Goal: Obtain resource: Download file/media

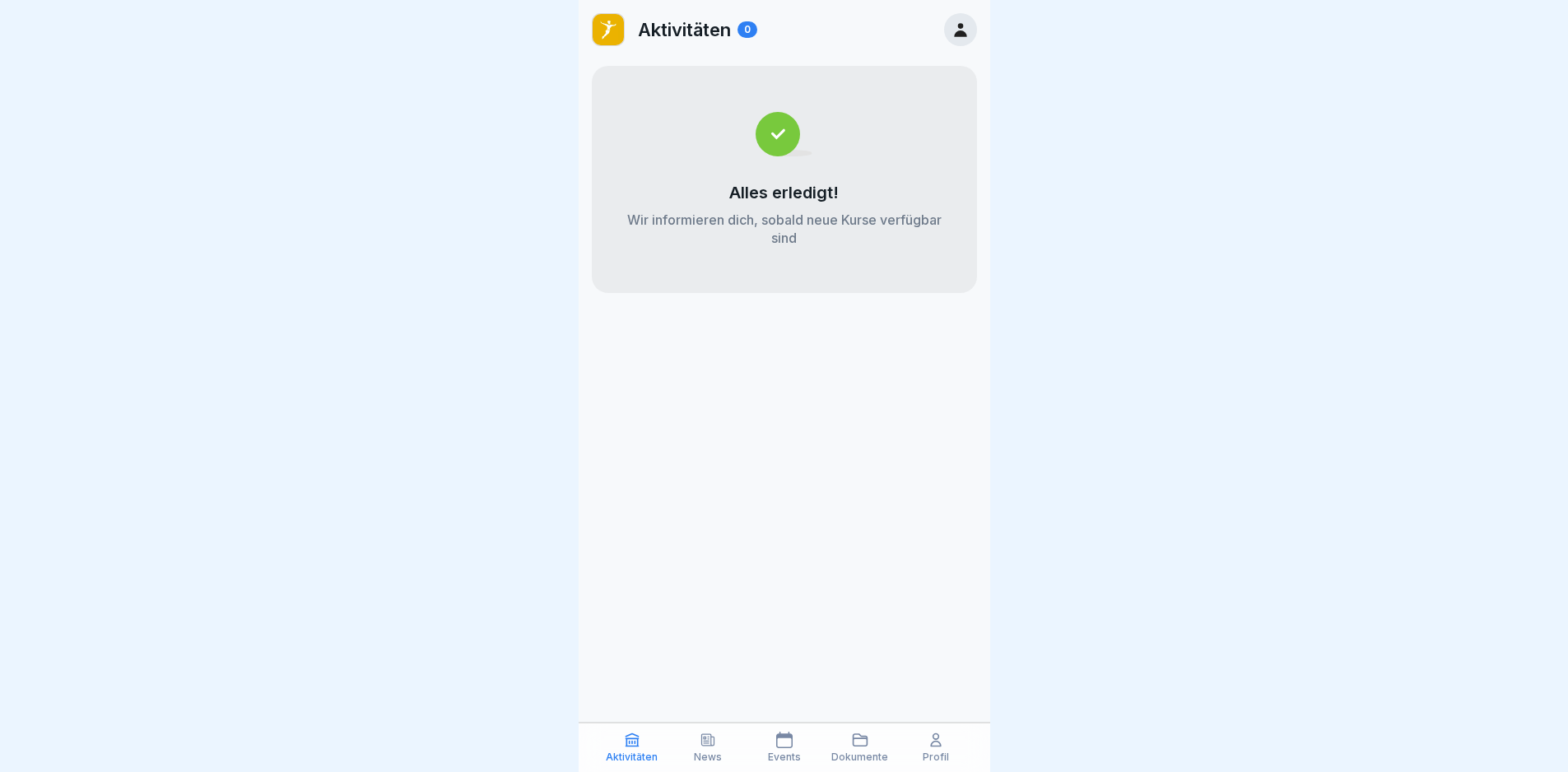
scroll to position [13, 0]
click at [853, 756] on p "Dokumente" at bounding box center [860, 758] width 57 height 12
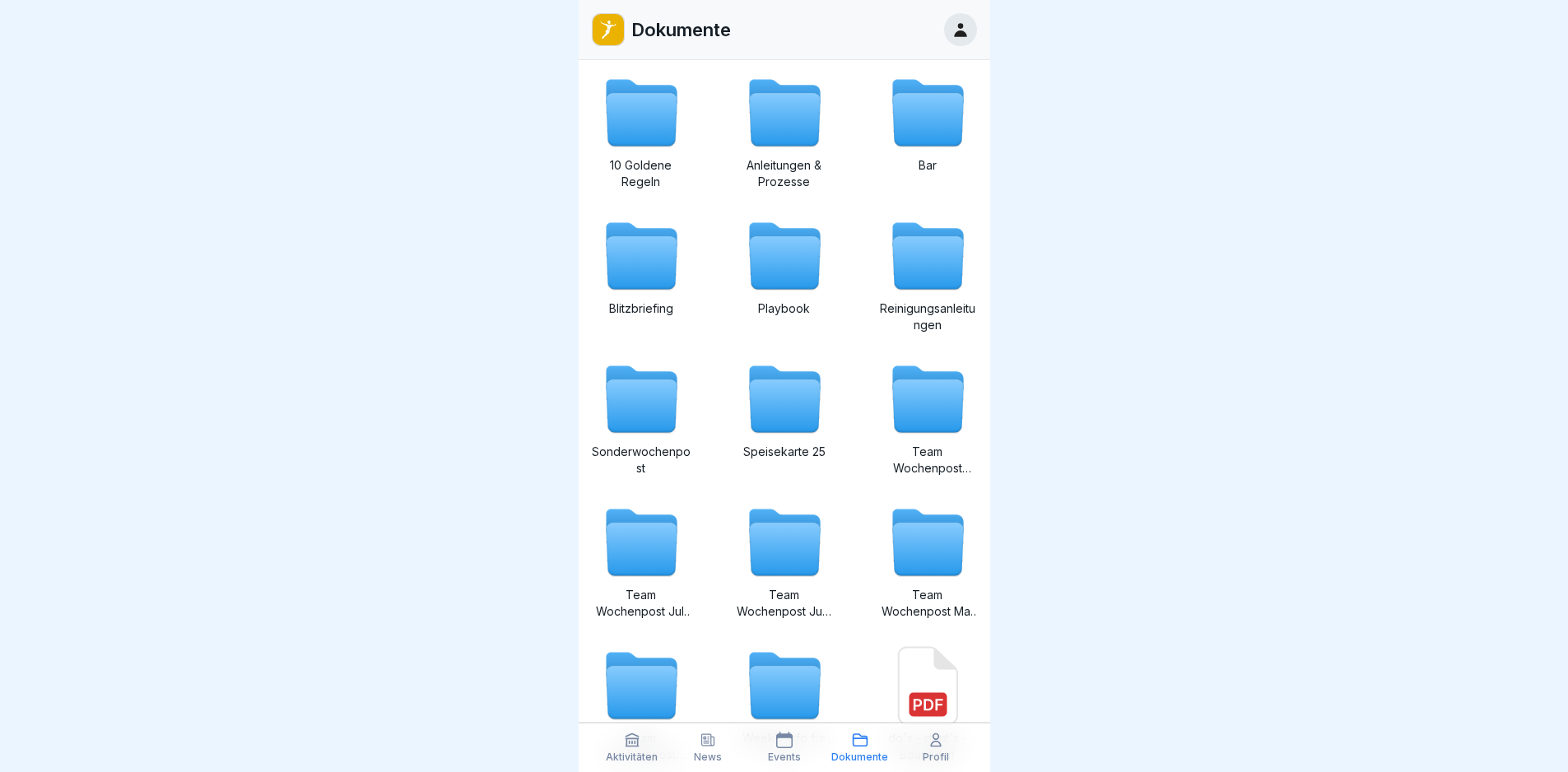
click at [794, 428] on icon at bounding box center [784, 406] width 71 height 53
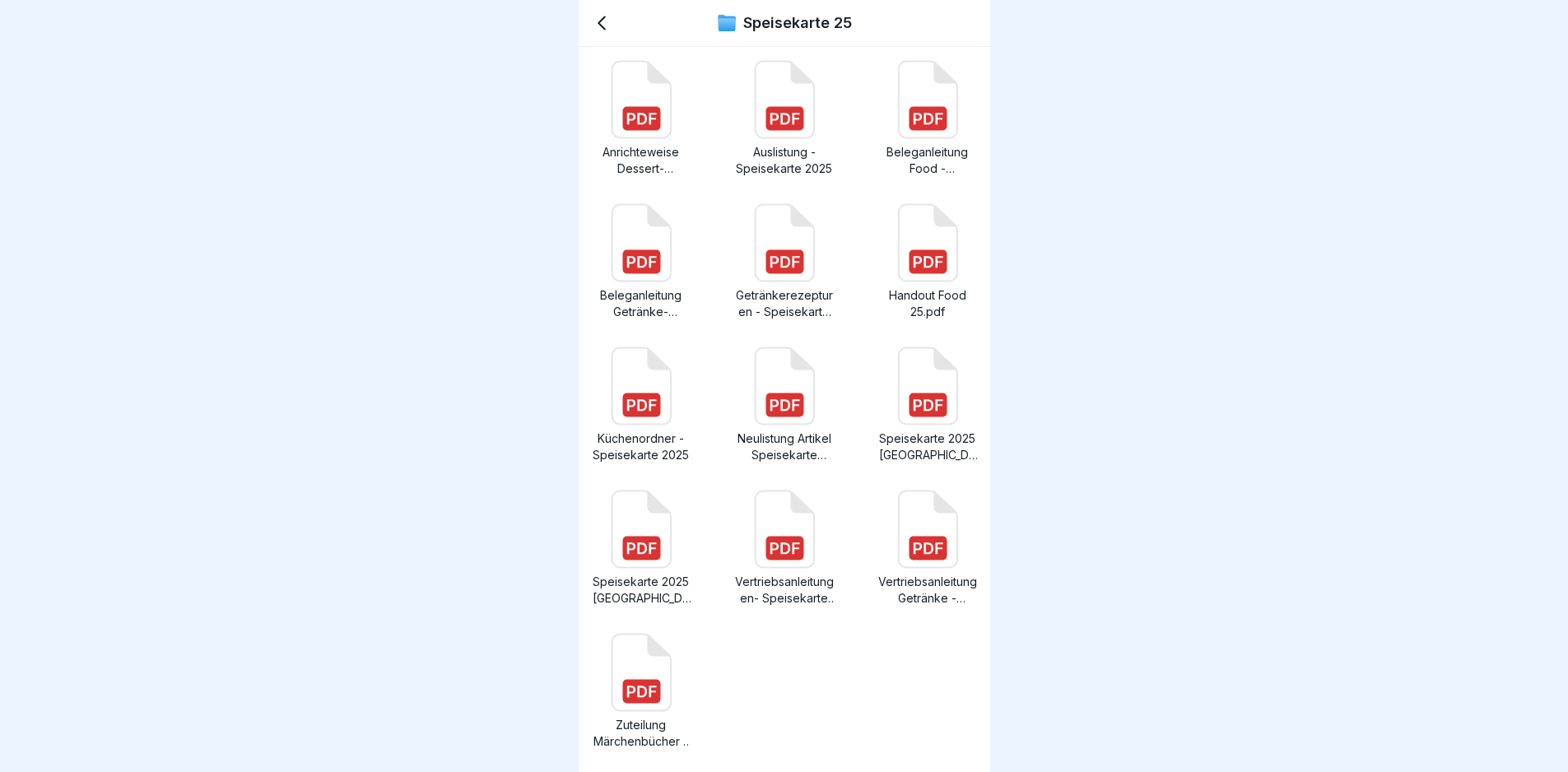
click at [656, 129] on rect at bounding box center [641, 118] width 38 height 24
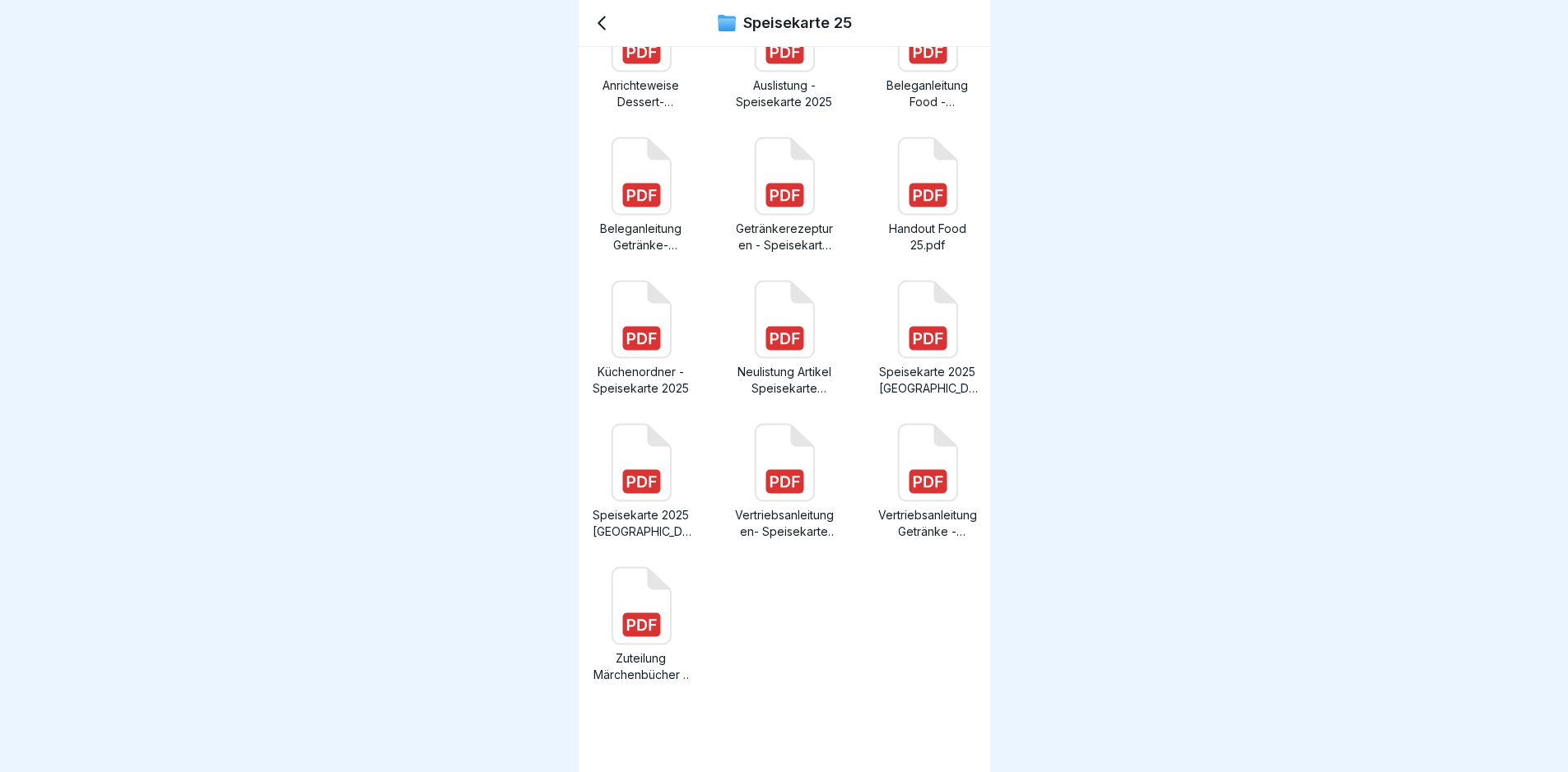
scroll to position [13, 0]
click at [920, 333] on rect at bounding box center [927, 339] width 38 height 24
